Goal: Information Seeking & Learning: Understand process/instructions

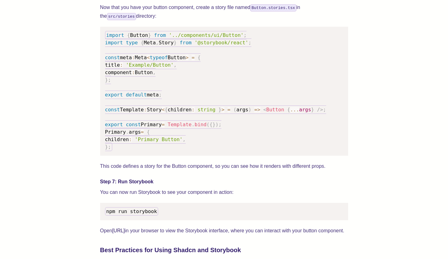
scroll to position [995, 0]
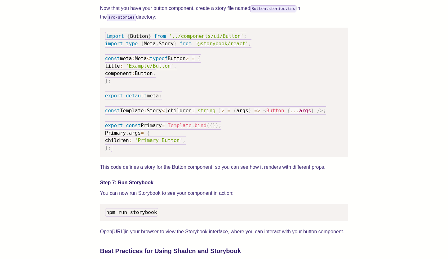
click at [236, 39] on span "'../components/ui/Button'" at bounding box center [206, 36] width 75 height 6
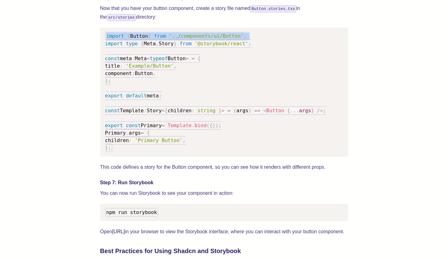
click at [236, 39] on span "'../components/ui/Button'" at bounding box center [206, 36] width 75 height 6
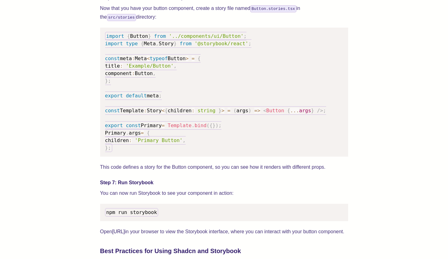
click at [219, 73] on pre "import { Button } from '../components/ui/Button' ; import type { Meta , Story }…" at bounding box center [224, 92] width 248 height 129
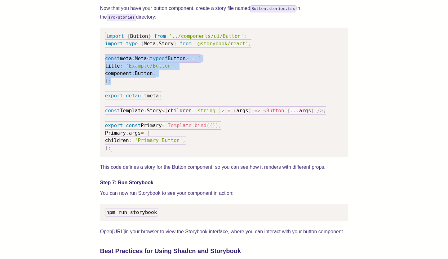
drag, startPoint x: 124, startPoint y: 92, endPoint x: 89, endPoint y: 65, distance: 44.2
click at [89, 65] on div "We wrote this guide to show you how to set up both Shadcn UI and Storybook to c…" at bounding box center [224, 20] width 398 height 1567
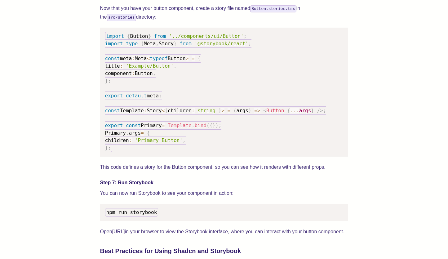
click at [129, 107] on code "import { Button } from '../components/ui/Button' ; import type { Meta , Story }…" at bounding box center [215, 92] width 221 height 120
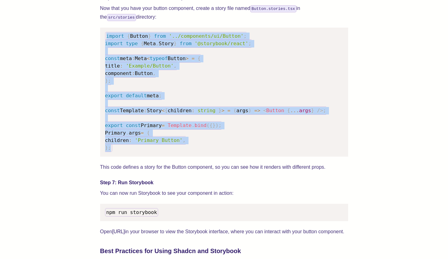
drag, startPoint x: 126, startPoint y: 157, endPoint x: 97, endPoint y: 44, distance: 117.2
click at [97, 44] on div "We wrote this guide to show you how to set up both Shadcn UI and Storybook to c…" at bounding box center [224, 20] width 398 height 1567
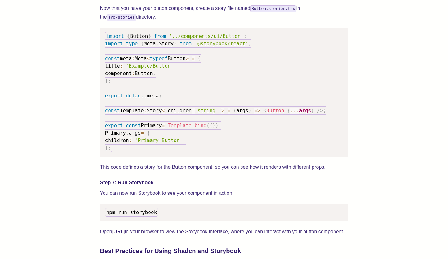
click at [93, 80] on div "We wrote this guide to show you how to set up both Shadcn UI and Storybook to c…" at bounding box center [224, 20] width 398 height 1567
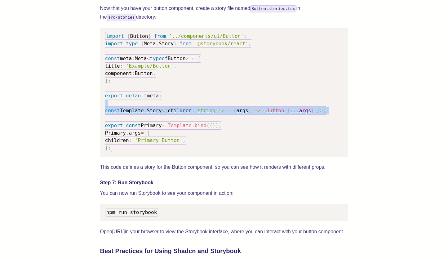
drag, startPoint x: 108, startPoint y: 126, endPoint x: 97, endPoint y: 113, distance: 16.9
click at [97, 113] on div "We wrote this guide to show you how to set up both Shadcn UI and Storybook to c…" at bounding box center [224, 20] width 398 height 1567
click at [91, 119] on div "We wrote this guide to show you how to set up both Shadcn UI and Storybook to c…" at bounding box center [224, 20] width 398 height 1567
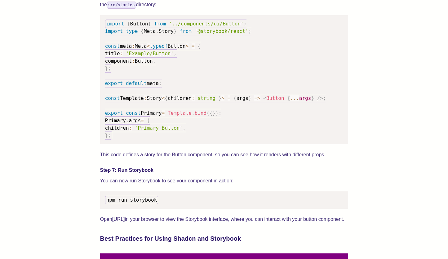
scroll to position [1008, 0]
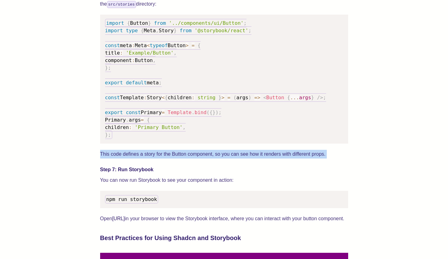
drag, startPoint x: 89, startPoint y: 175, endPoint x: 88, endPoint y: 155, distance: 20.2
click at [88, 155] on div "We wrote this guide to show you how to set up both Shadcn UI and Storybook to c…" at bounding box center [224, 7] width 398 height 1567
click at [81, 167] on div "We wrote this guide to show you how to set up both Shadcn UI and Storybook to c…" at bounding box center [224, 7] width 398 height 1567
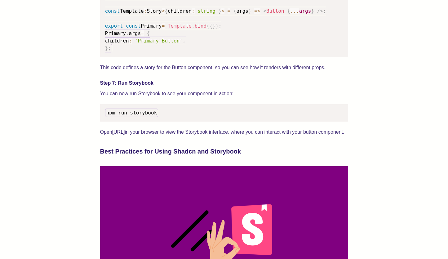
scroll to position [1139, 0]
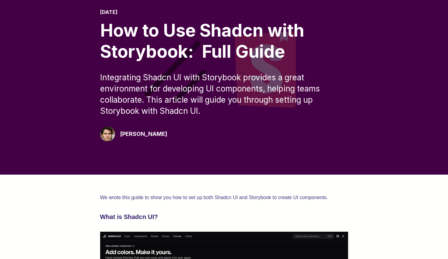
scroll to position [0, 0]
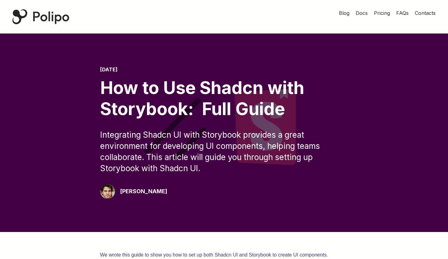
click at [48, 16] on div "Polipo Home Page" at bounding box center [40, 16] width 57 height 15
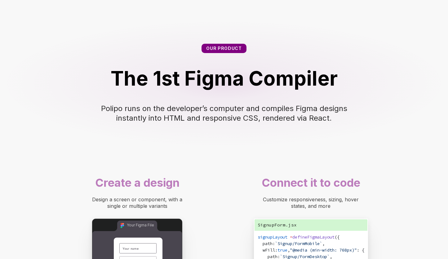
scroll to position [319, 0]
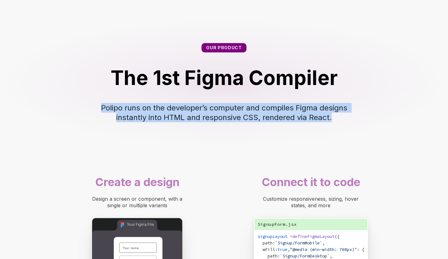
drag, startPoint x: 81, startPoint y: 101, endPoint x: 76, endPoint y: 134, distance: 33.2
click at [76, 134] on div "Our product The 1st Figma Compiler Polipo runs on the developer’s computer and …" at bounding box center [224, 82] width 448 height 129
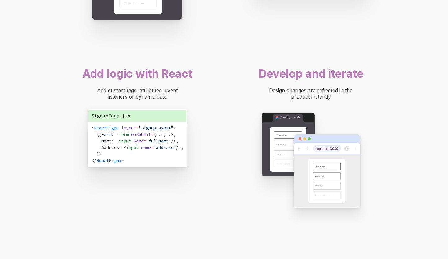
scroll to position [603, 0]
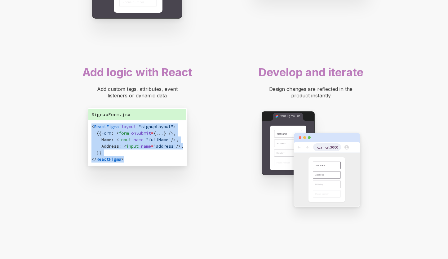
drag, startPoint x: 72, startPoint y: 124, endPoint x: 70, endPoint y: 174, distance: 50.2
click at [70, 169] on div "SignupForm.jsx < ReactFigma layout = "signupLayout" > {{ Form : < form onSubmit…" at bounding box center [137, 137] width 143 height 64
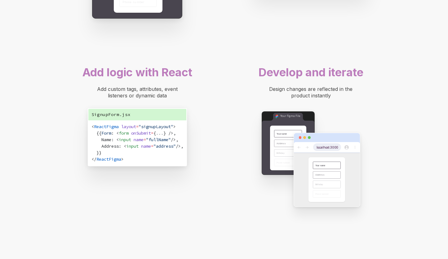
click at [71, 172] on div "Add logic with React Add custom tags, attributes, event listeners or dynamic da…" at bounding box center [137, 117] width 149 height 110
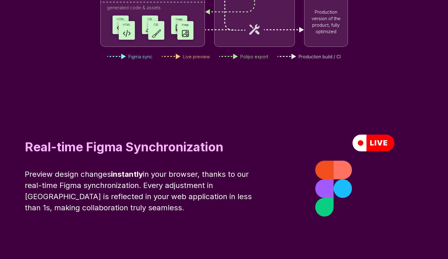
scroll to position [2131, 0]
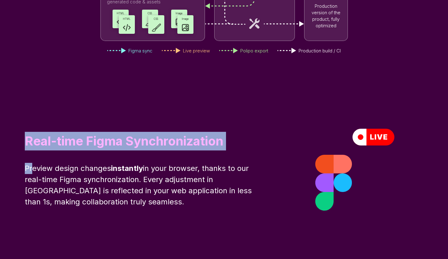
drag, startPoint x: 25, startPoint y: 136, endPoint x: 32, endPoint y: 170, distance: 35.4
click at [32, 170] on div "Real-time Figma Synchronization Preview design changes instantly in your browse…" at bounding box center [143, 170] width 237 height 76
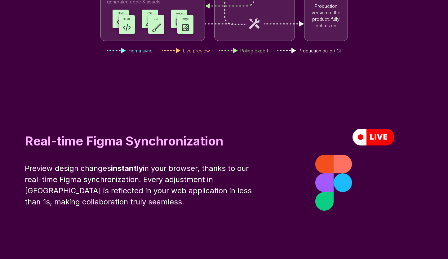
click at [34, 183] on span "in your browser, thanks to our real-time Figma synchronization. Every adjustmen…" at bounding box center [139, 185] width 229 height 42
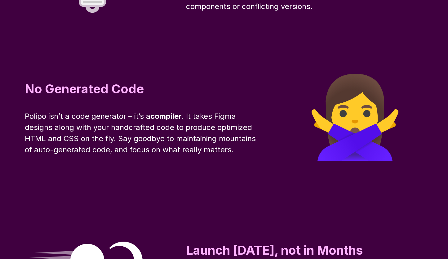
scroll to position [2490, 0]
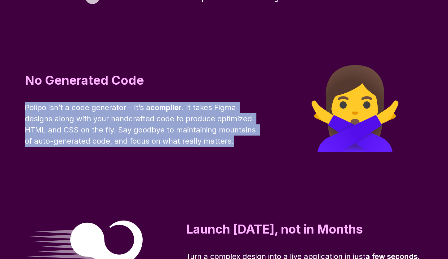
drag, startPoint x: 13, startPoint y: 100, endPoint x: 20, endPoint y: 154, distance: 54.5
click at [20, 154] on div "No Generated Code Polipo isn’t a code generator – it’s a compiler . It takes Fi…" at bounding box center [224, 108] width 448 height 149
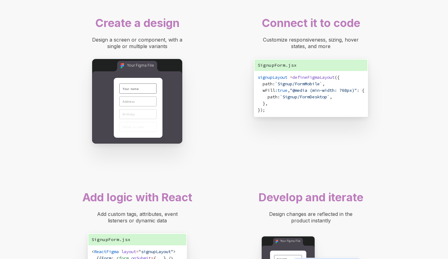
scroll to position [484, 0]
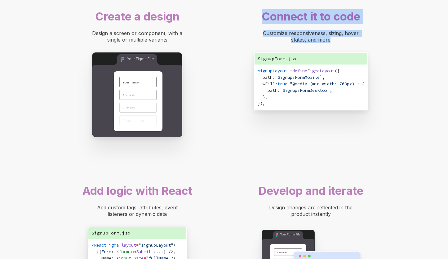
drag, startPoint x: 257, startPoint y: 12, endPoint x: 259, endPoint y: 50, distance: 38.5
click at [259, 50] on div "Connect it to code Customize responsiveness, sizing, hover states, and more Sig…" at bounding box center [310, 61] width 149 height 110
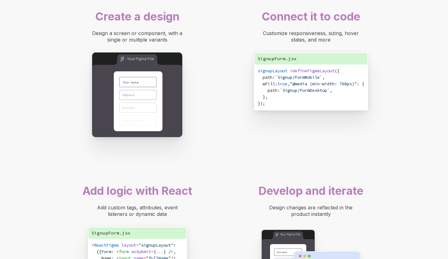
drag, startPoint x: 245, startPoint y: 29, endPoint x: 246, endPoint y: 59, distance: 29.8
click at [246, 59] on div "Connect it to code Customize responsiveness, sizing, hover states, and more Sig…" at bounding box center [310, 61] width 149 height 110
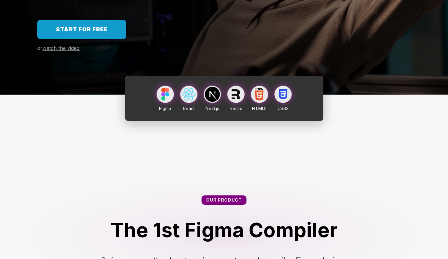
scroll to position [165, 0]
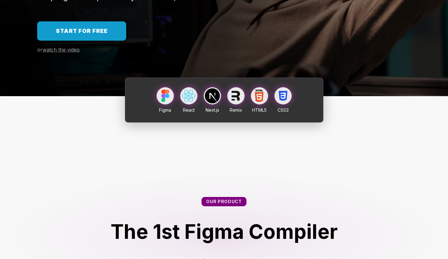
click at [96, 35] on link "Start for free" at bounding box center [81, 30] width 89 height 19
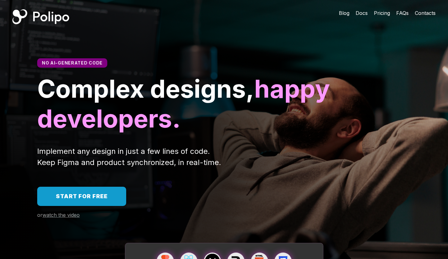
click at [380, 15] on span "Pricing" at bounding box center [382, 13] width 16 height 6
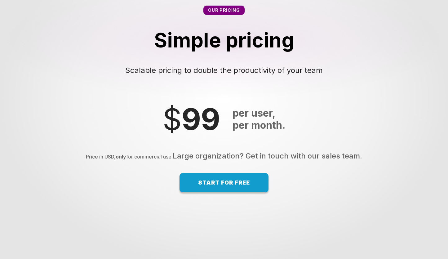
scroll to position [4207, 0]
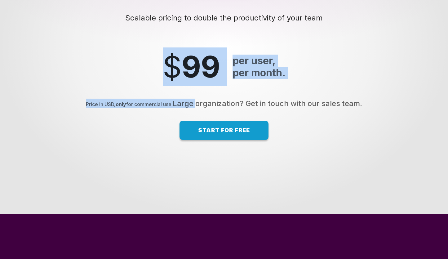
drag, startPoint x: 145, startPoint y: 59, endPoint x: 148, endPoint y: 110, distance: 50.9
click at [148, 110] on div "Start from $ 99 per user, per month. Price in USD, only for commercial use. Lar…" at bounding box center [224, 93] width 448 height 92
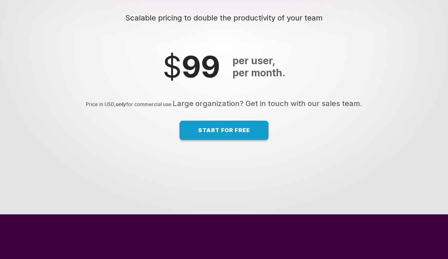
click at [123, 102] on div "Price in USD, only for commercial use. Large organization? Get in touch with ou…" at bounding box center [223, 104] width 435 height 10
drag, startPoint x: 116, startPoint y: 114, endPoint x: 123, endPoint y: 123, distance: 11.5
click at [123, 123] on div "Start from $ 99 per user, per month. Price in USD, only for commercial use. Lar…" at bounding box center [224, 93] width 448 height 92
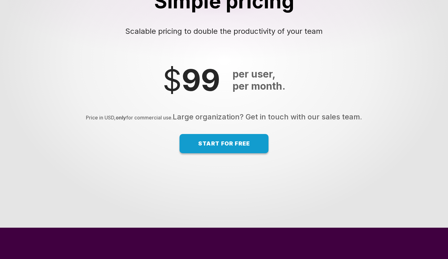
scroll to position [4192, 0]
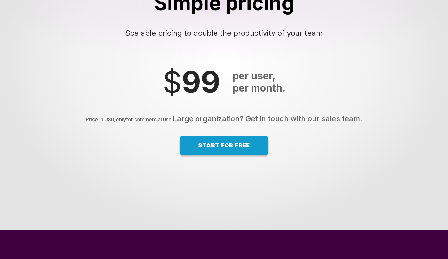
click at [114, 87] on div "Start from $ 99 per user, per month. Price in USD, only for commercial use. Lar…" at bounding box center [224, 109] width 448 height 92
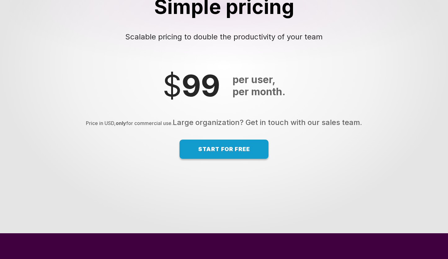
scroll to position [4188, 0]
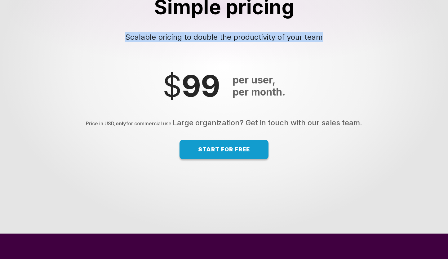
drag, startPoint x: 151, startPoint y: 53, endPoint x: 144, endPoint y: 25, distance: 28.7
click at [144, 25] on div "Our pricing Simple pricing Scalable pricing to double the productivity of your …" at bounding box center [224, 7] width 448 height 119
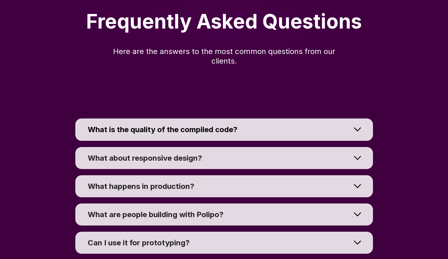
scroll to position [4518, 0]
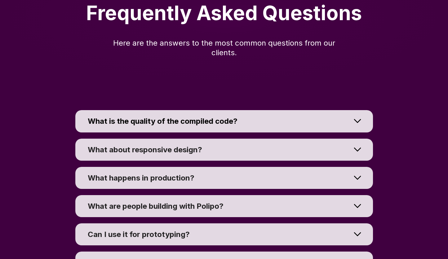
click at [156, 146] on span "What about responsive design?" at bounding box center [145, 149] width 114 height 9
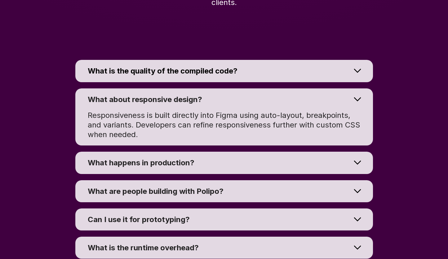
scroll to position [4568, 0]
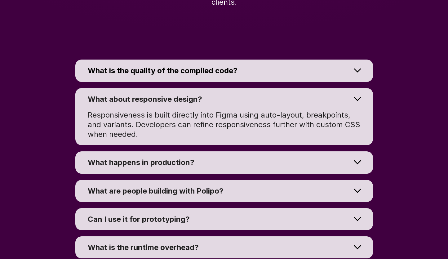
click at [135, 99] on span "What about responsive design?" at bounding box center [145, 99] width 114 height 9
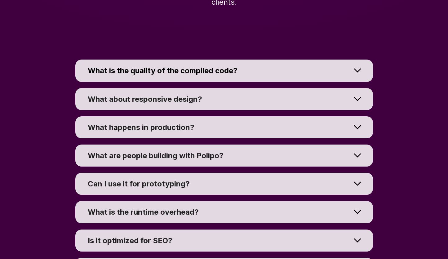
click at [152, 72] on span "What is the quality of the compiled code?" at bounding box center [163, 70] width 150 height 9
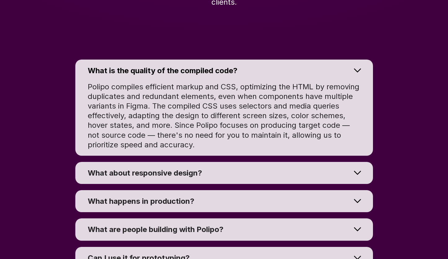
click at [92, 87] on span "Polipo compiles efficient markup and CSS, optimizing the HTML by removing dupli…" at bounding box center [225, 115] width 274 height 67
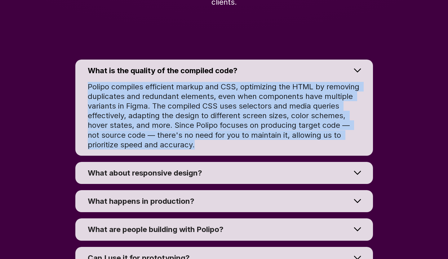
drag, startPoint x: 92, startPoint y: 87, endPoint x: 174, endPoint y: 147, distance: 101.2
click at [174, 147] on div "Polipo compiles efficient markup and CSS, optimizing the HTML by removing dupli…" at bounding box center [224, 116] width 273 height 68
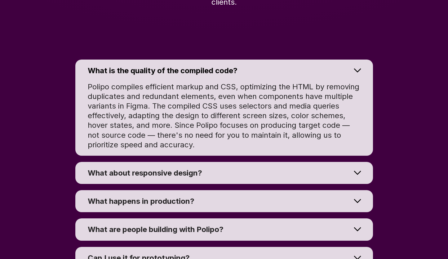
click at [178, 72] on span "What is the quality of the compiled code?" at bounding box center [163, 70] width 150 height 9
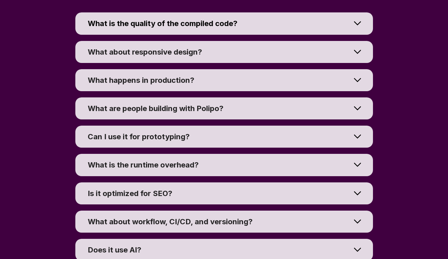
scroll to position [4616, 0]
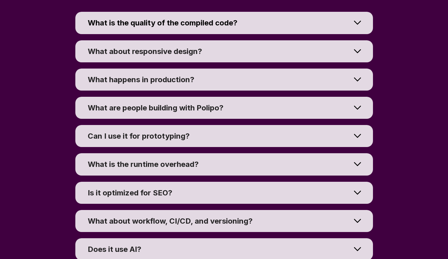
click at [199, 79] on div "What happens in production?" at bounding box center [219, 80] width 263 height 10
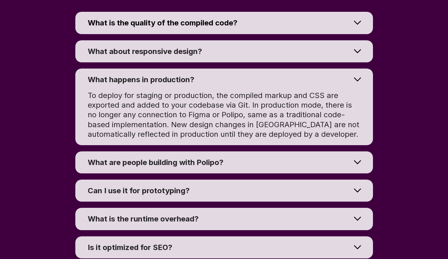
click at [141, 80] on span "What happens in production?" at bounding box center [141, 79] width 107 height 9
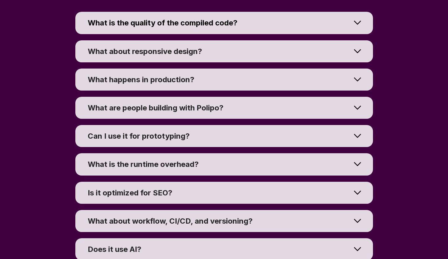
click at [150, 109] on span "What are people building with Polipo?" at bounding box center [156, 107] width 136 height 9
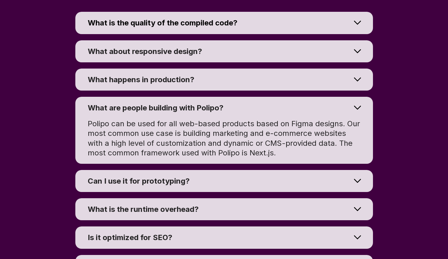
click at [150, 109] on span "What are people building with Polipo?" at bounding box center [156, 107] width 136 height 9
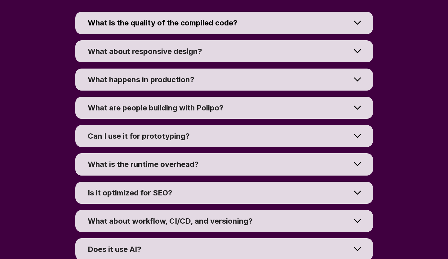
click at [202, 135] on div "Can I use it for prototyping?" at bounding box center [219, 136] width 263 height 10
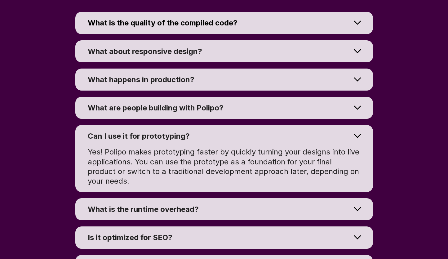
click at [202, 135] on div "Can I use it for prototyping?" at bounding box center [219, 136] width 263 height 10
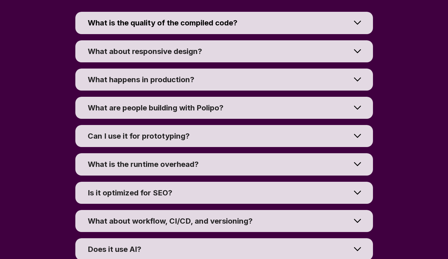
click at [205, 167] on div "What is the runtime overhead?" at bounding box center [219, 164] width 263 height 10
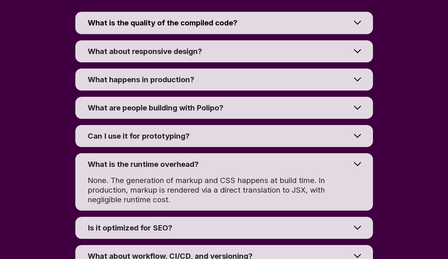
click at [210, 163] on div "What is the runtime overhead?" at bounding box center [219, 164] width 263 height 10
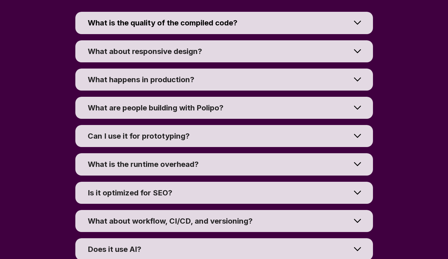
click at [206, 164] on div "What is the runtime overhead?" at bounding box center [219, 164] width 263 height 10
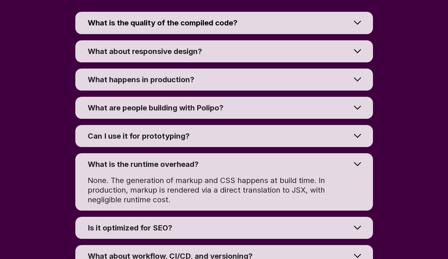
click at [204, 165] on div "What is the runtime overhead?" at bounding box center [219, 164] width 263 height 10
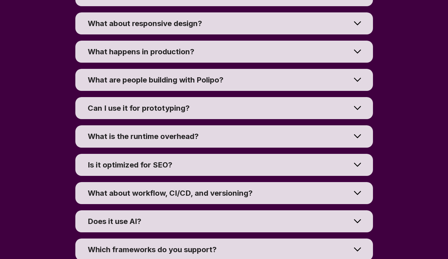
scroll to position [4648, 0]
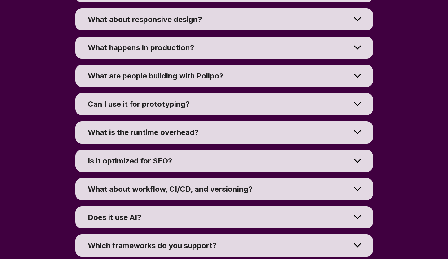
click at [205, 136] on div "What is the runtime overhead?" at bounding box center [219, 132] width 263 height 10
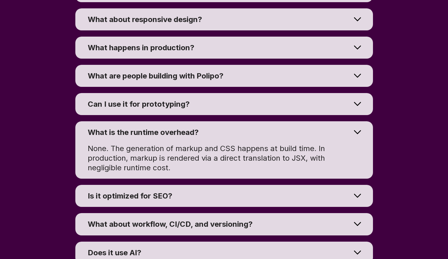
click at [205, 136] on div "What is the runtime overhead?" at bounding box center [219, 132] width 263 height 10
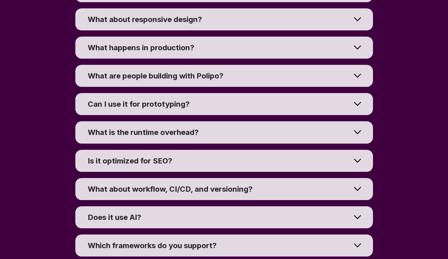
click at [197, 159] on div "Is it optimized for SEO?" at bounding box center [219, 161] width 263 height 10
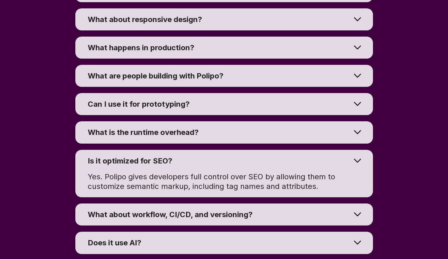
click at [207, 157] on div "Is it optimized for SEO?" at bounding box center [219, 161] width 263 height 10
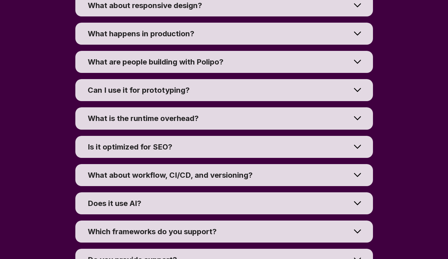
scroll to position [4662, 0]
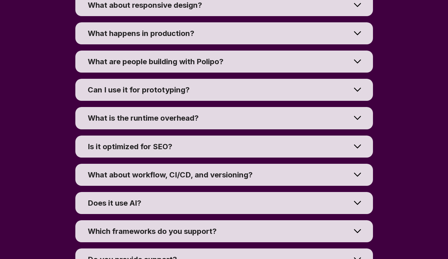
click at [205, 173] on span "What about workflow, CI/CD, and versioning?" at bounding box center [170, 174] width 165 height 9
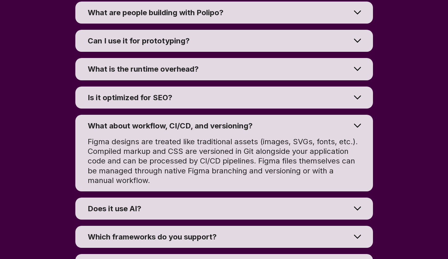
scroll to position [4715, 0]
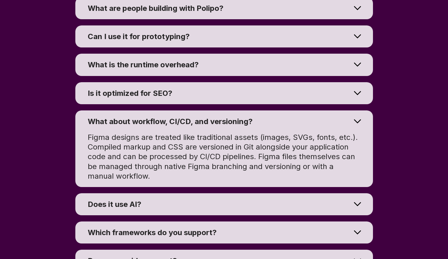
click at [209, 121] on span "What about workflow, CI/CD, and versioning?" at bounding box center [170, 121] width 165 height 9
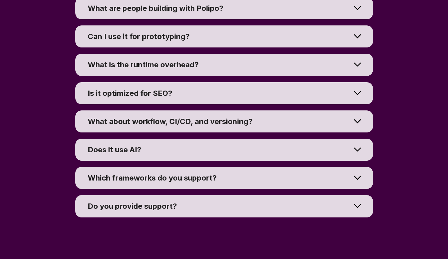
click at [205, 124] on span "What about workflow, CI/CD, and versioning?" at bounding box center [170, 121] width 165 height 9
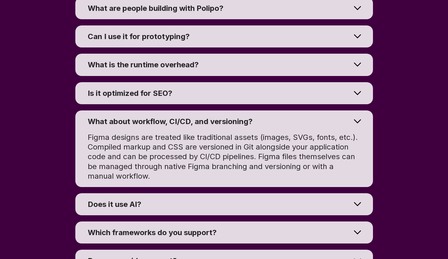
click at [205, 124] on span "What about workflow, CI/CD, and versioning?" at bounding box center [170, 121] width 165 height 9
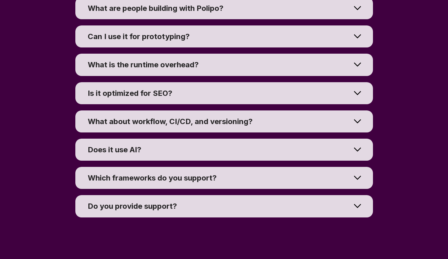
click at [185, 148] on div "Does it use AI?" at bounding box center [219, 150] width 263 height 10
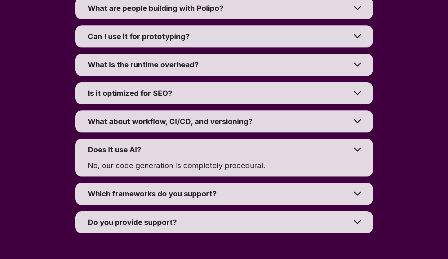
click at [188, 148] on div "Does it use AI?" at bounding box center [219, 150] width 263 height 10
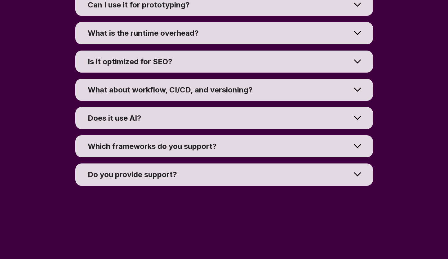
scroll to position [4752, 0]
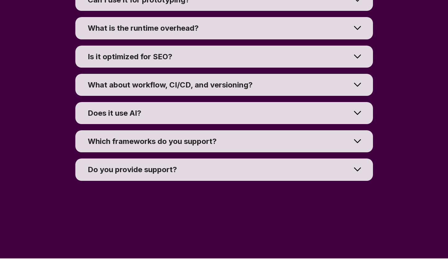
click at [192, 137] on span "Which frameworks do you support?" at bounding box center [152, 141] width 129 height 9
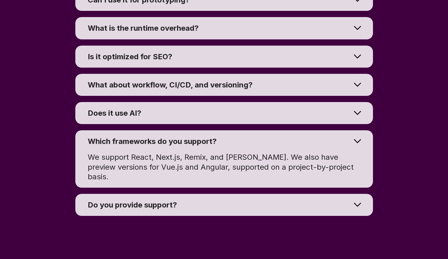
click at [192, 137] on span "Which frameworks do you support?" at bounding box center [152, 141] width 129 height 9
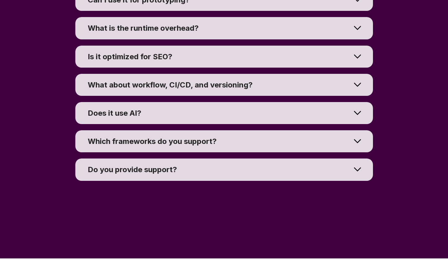
click at [185, 166] on div "Do you provide support?" at bounding box center [219, 170] width 263 height 10
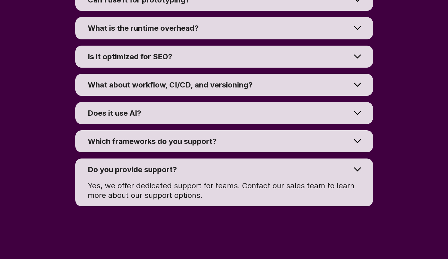
click at [185, 166] on div "Do you provide support?" at bounding box center [219, 170] width 263 height 10
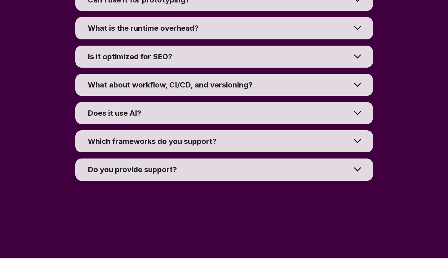
scroll to position [4531, 0]
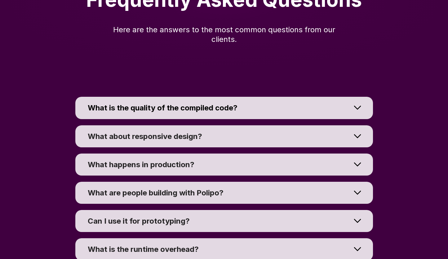
click at [187, 109] on span "What is the quality of the compiled code?" at bounding box center [163, 107] width 150 height 9
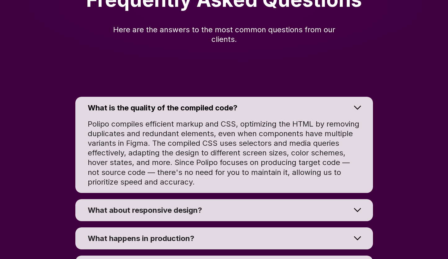
click at [196, 107] on span "What is the quality of the compiled code?" at bounding box center [163, 107] width 150 height 9
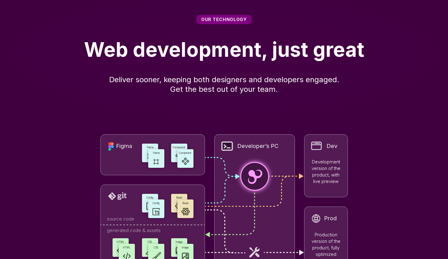
scroll to position [1915, 0]
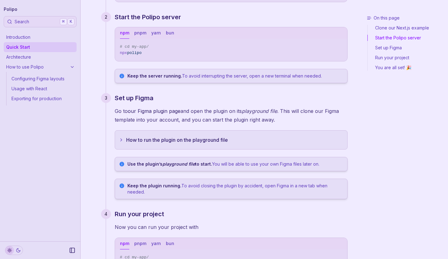
scroll to position [95, 0]
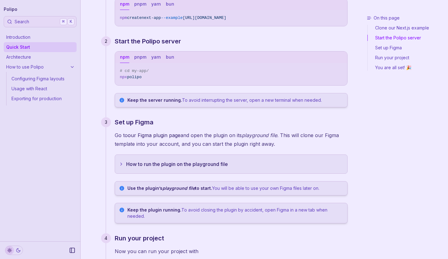
click at [56, 58] on link "Architecture" at bounding box center [40, 57] width 73 height 10
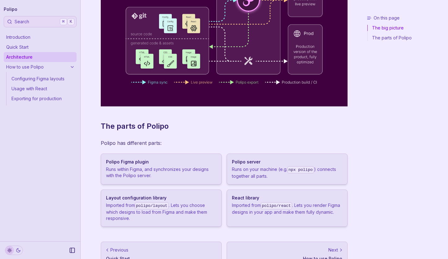
scroll to position [145, 0]
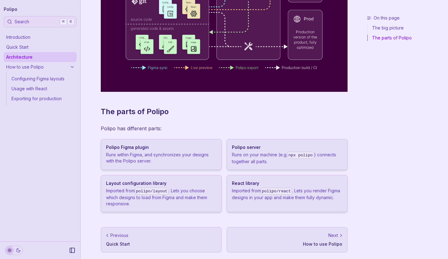
click at [53, 80] on link "Configuring Figma layouts" at bounding box center [43, 79] width 68 height 10
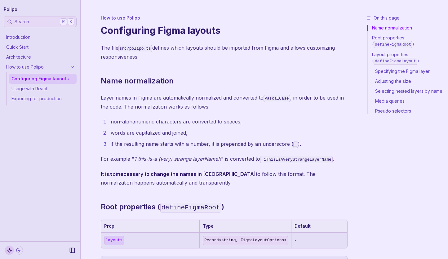
click at [44, 90] on link "Usage with React" at bounding box center [43, 89] width 68 height 10
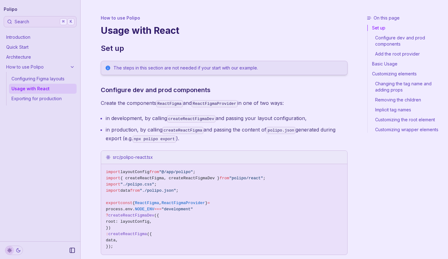
click at [54, 98] on link "Exporting for production" at bounding box center [43, 99] width 68 height 10
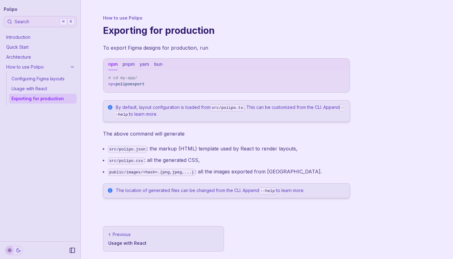
click at [55, 40] on link "Introduction" at bounding box center [40, 37] width 73 height 10
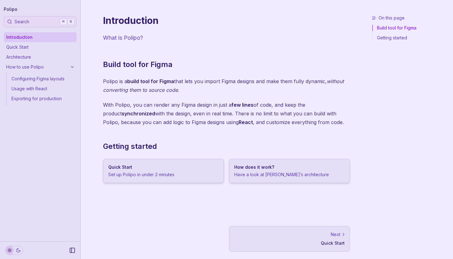
click at [49, 48] on link "Quick Start" at bounding box center [40, 47] width 73 height 10
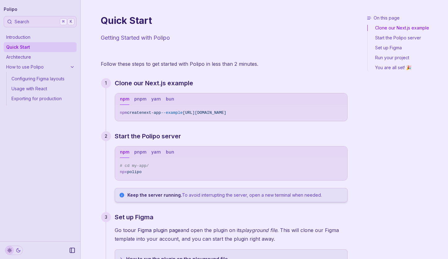
click at [50, 38] on link "Introduction" at bounding box center [40, 37] width 73 height 10
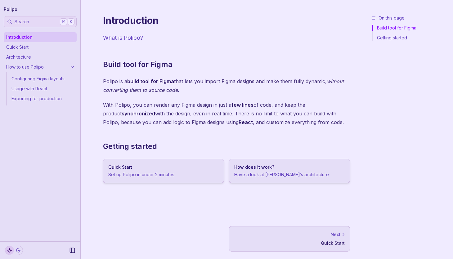
click at [10, 8] on link "Polipo" at bounding box center [11, 9] width 14 height 9
click at [36, 45] on link "Quick Start" at bounding box center [40, 47] width 73 height 10
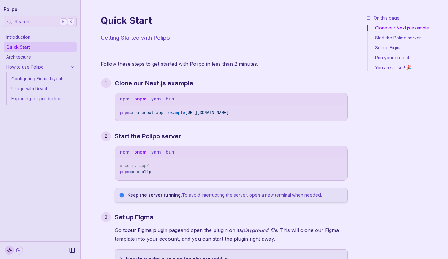
click at [139, 99] on button "pnpm" at bounding box center [140, 98] width 12 height 11
click at [338, 113] on icon "Copy Text" at bounding box center [340, 112] width 4 height 4
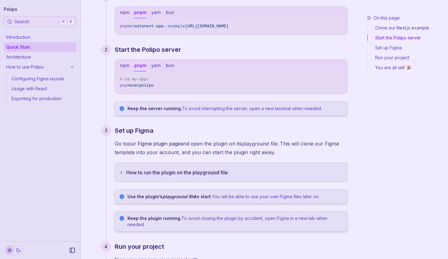
scroll to position [92, 0]
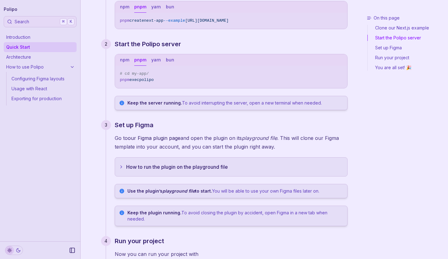
click at [176, 166] on button "How to run the plugin on the playground file" at bounding box center [231, 166] width 232 height 19
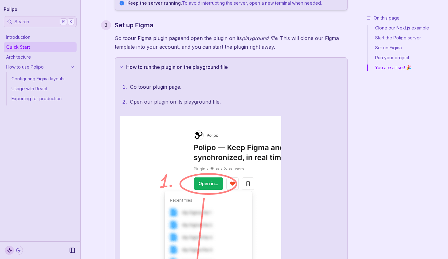
scroll to position [0, 0]
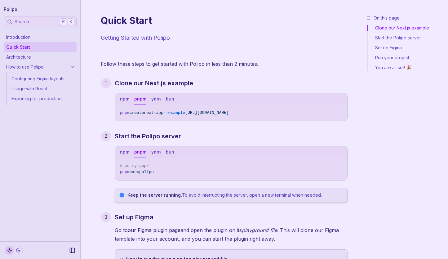
click at [123, 98] on button "npm" at bounding box center [124, 98] width 9 height 11
click at [339, 112] on icon "Copy Text" at bounding box center [340, 112] width 4 height 4
click at [143, 101] on button "pnpm" at bounding box center [140, 98] width 12 height 11
click at [126, 101] on button "npm" at bounding box center [124, 98] width 9 height 11
click at [139, 101] on button "pnpm" at bounding box center [140, 98] width 12 height 11
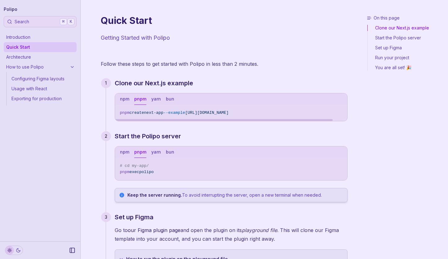
click at [124, 112] on span "pnpm" at bounding box center [125, 112] width 10 height 5
copy div "pnpm create next-app --example https://github.com/getpolipo/examples/tree/main/…"
click at [270, 64] on p "Follow these steps to get started with Polipo in less than 2 minutes." at bounding box center [224, 64] width 247 height 9
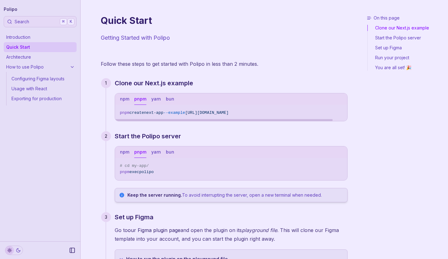
scroll to position [59, 0]
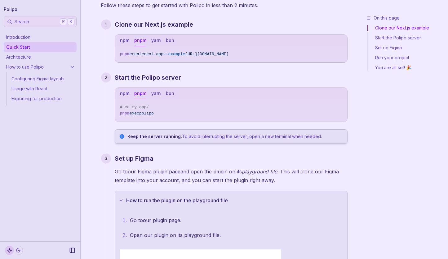
click at [142, 112] on span "polipo" at bounding box center [146, 113] width 15 height 5
copy div "pnpm exec polipo"
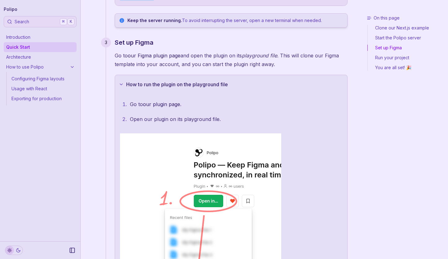
scroll to position [178, 0]
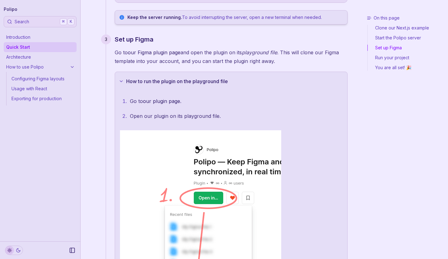
click at [154, 102] on link "our plugin page" at bounding box center [161, 101] width 37 height 6
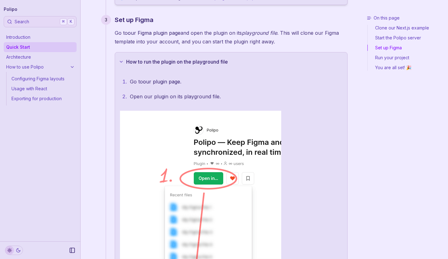
scroll to position [199, 0]
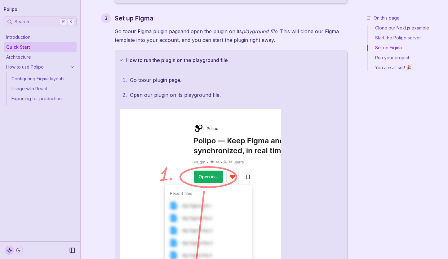
click at [197, 95] on p "Open our plugin on its playground file." at bounding box center [236, 95] width 212 height 9
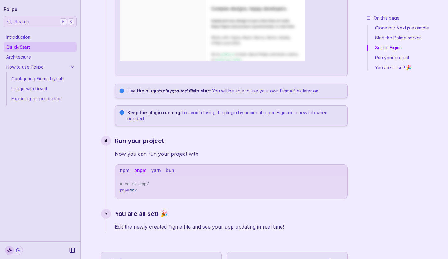
scroll to position [696, 0]
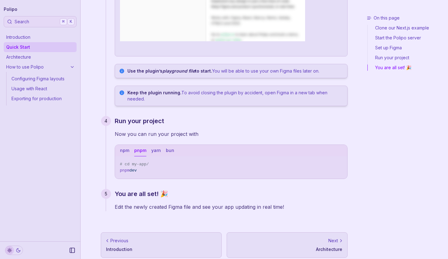
click at [129, 168] on span "pnpm" at bounding box center [125, 170] width 10 height 5
click at [128, 168] on span "pnpm" at bounding box center [125, 170] width 10 height 5
drag, startPoint x: 128, startPoint y: 165, endPoint x: 133, endPoint y: 164, distance: 5.0
click at [133, 167] on span "pnpm dev" at bounding box center [231, 170] width 222 height 6
copy span "pnpm dev"
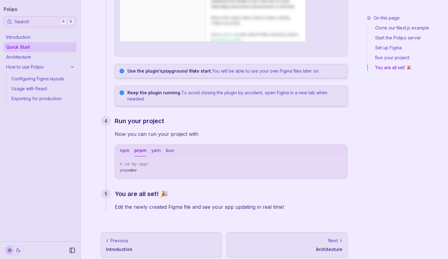
click at [43, 74] on link "Configuring Figma layouts" at bounding box center [43, 79] width 68 height 10
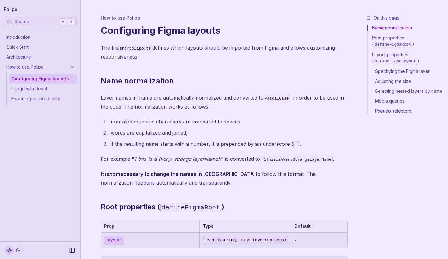
click at [41, 41] on link "Introduction" at bounding box center [40, 37] width 73 height 10
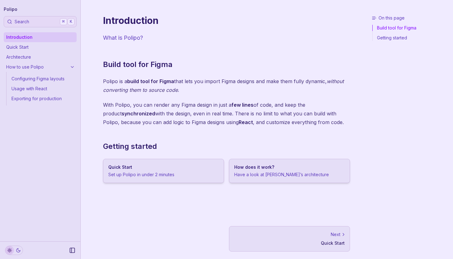
click at [189, 177] on p "Set up Polipo in under 2 minutes" at bounding box center [163, 174] width 110 height 6
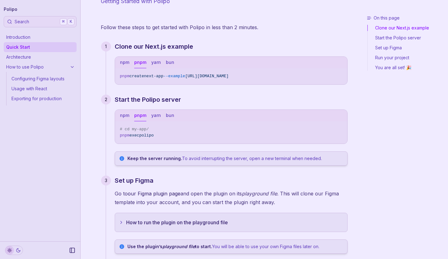
scroll to position [56, 0]
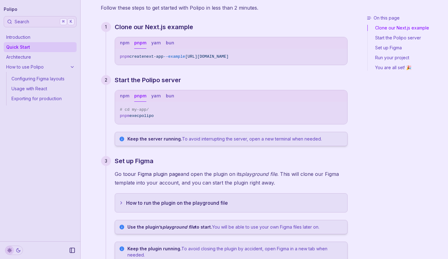
click at [195, 176] on p "Go to our Figma plugin page and open the plugin on its playground file . This w…" at bounding box center [231, 178] width 233 height 17
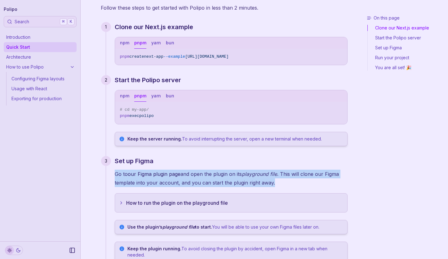
click at [195, 176] on p "Go to our Figma plugin page and open the plugin on its playground file . This w…" at bounding box center [231, 178] width 233 height 17
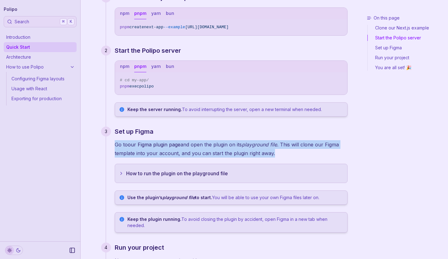
scroll to position [86, 0]
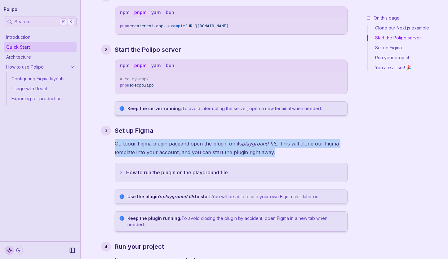
click at [250, 171] on button "How to run the plugin on the playground file" at bounding box center [231, 172] width 232 height 19
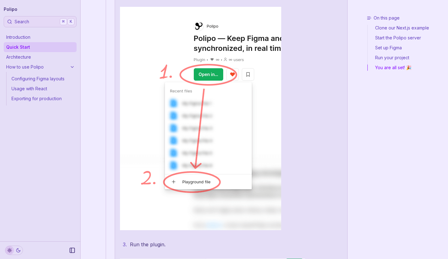
scroll to position [186, 0]
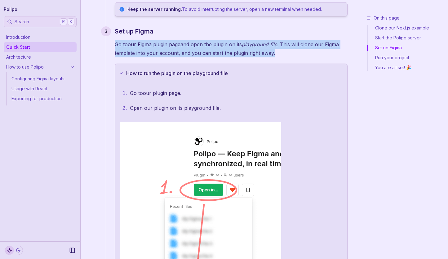
click at [161, 94] on link "our plugin page" at bounding box center [161, 93] width 37 height 6
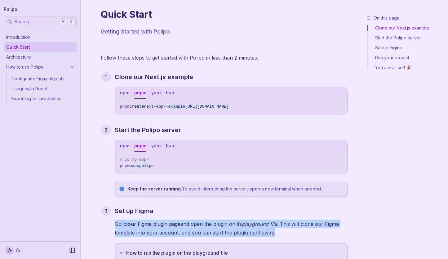
scroll to position [0, 0]
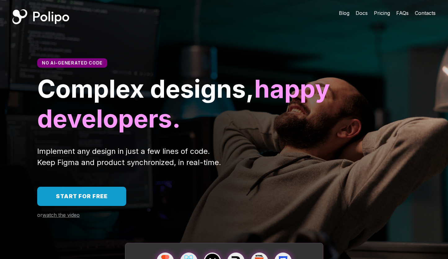
click at [347, 13] on span "Blog" at bounding box center [344, 13] width 11 height 6
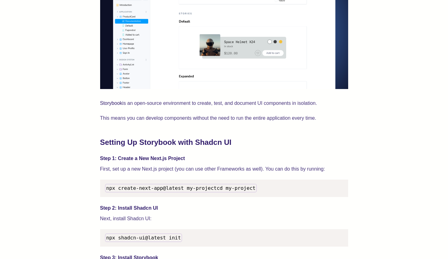
scroll to position [752, 0]
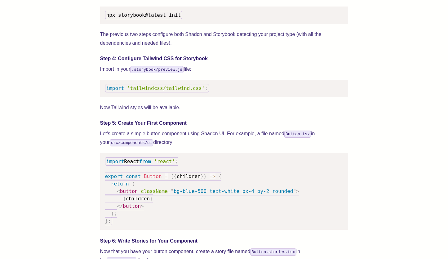
click at [216, 127] on h4 "Step 5: Create Your First Component" at bounding box center [224, 122] width 248 height 7
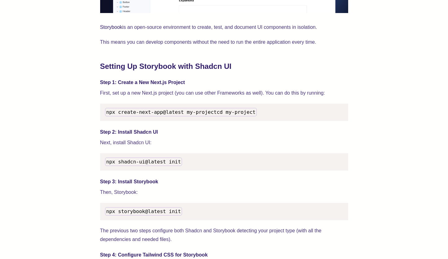
scroll to position [555, 0]
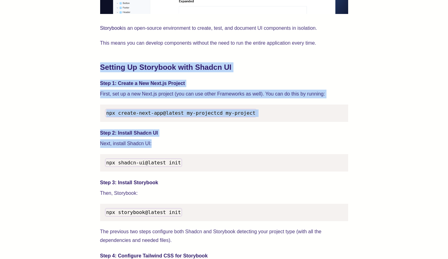
drag, startPoint x: 85, startPoint y: 64, endPoint x: 99, endPoint y: 157, distance: 93.5
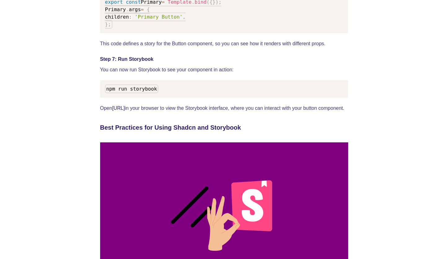
scroll to position [1119, 0]
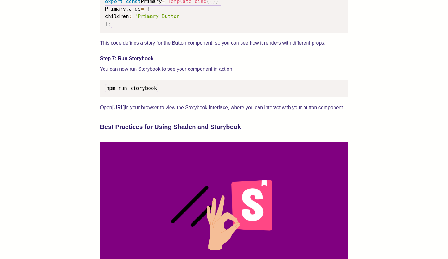
click at [157, 112] on p "Open [URL] in your browser to view the Storybook interface, where you can inter…" at bounding box center [224, 107] width 248 height 9
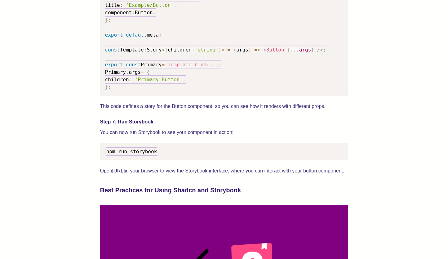
scroll to position [1055, 0]
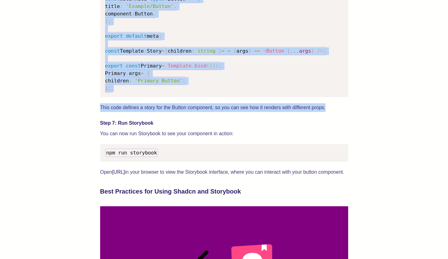
click at [336, 112] on p "This code defines a story for the Button component, so you can see how it rende…" at bounding box center [224, 107] width 248 height 9
copy div "Setting Up Storybook with Shadcn UI Step 1: Create a New Next.js Project First,…"
